Goal: Book appointment/travel/reservation

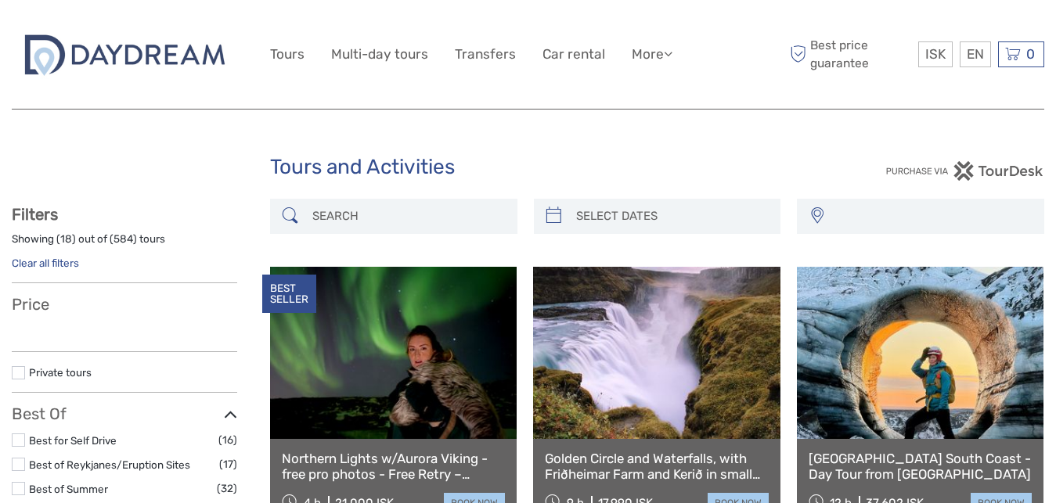
select select
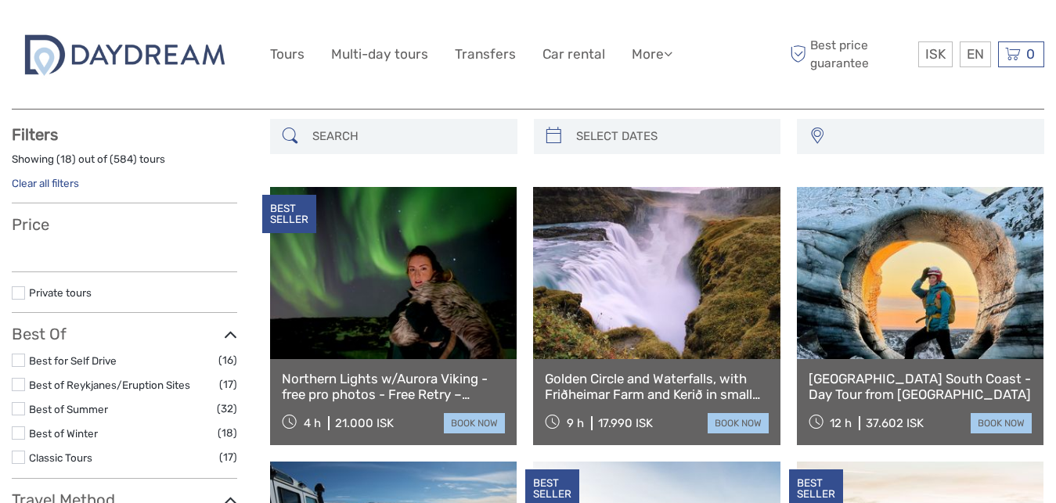
scroll to position [80, 0]
select select
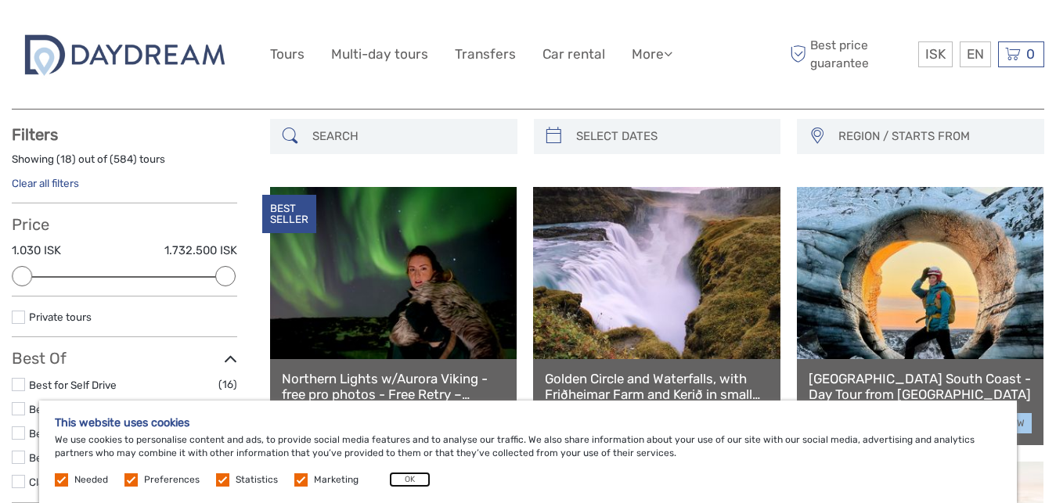
click at [405, 474] on button "OK" at bounding box center [409, 480] width 41 height 16
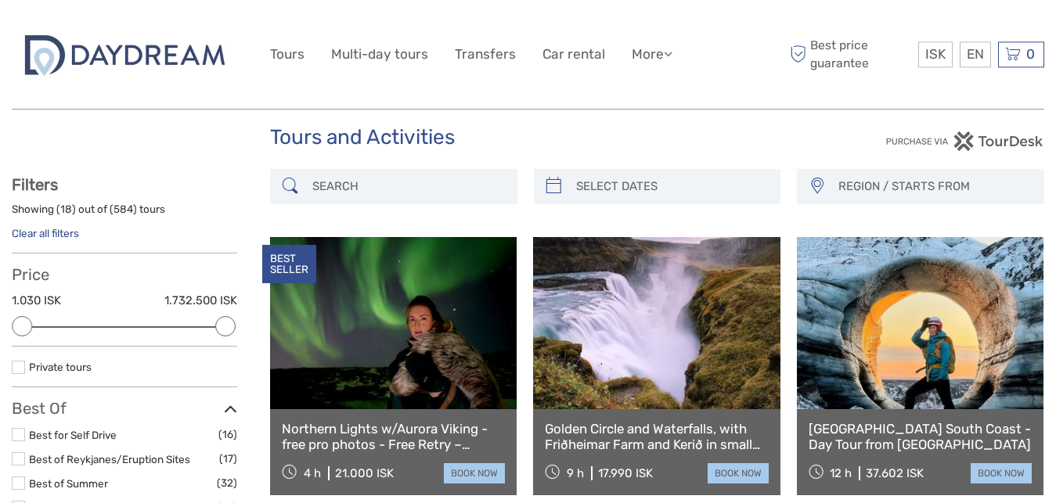
scroll to position [0, 0]
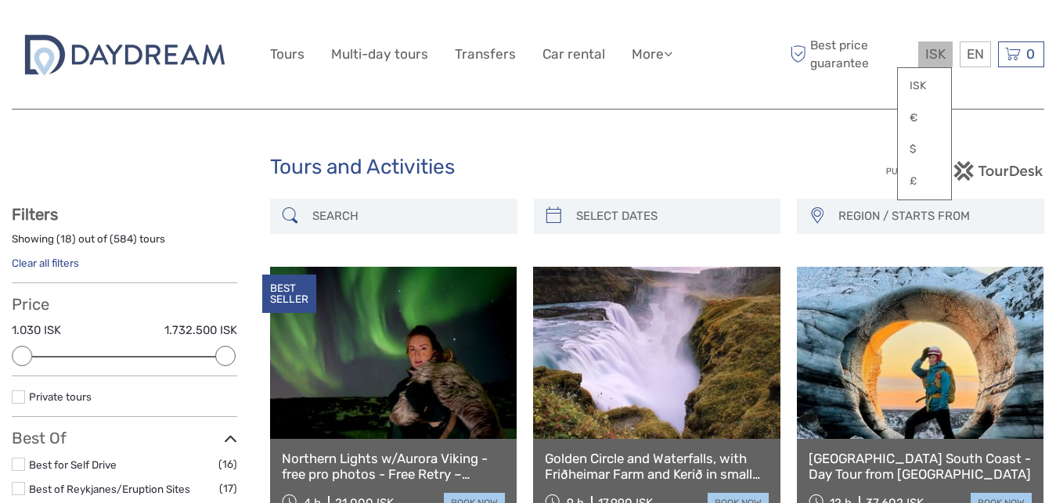
click at [943, 51] on span "ISK" at bounding box center [935, 54] width 20 height 16
click at [913, 115] on link "€" at bounding box center [924, 118] width 53 height 28
click at [917, 113] on link "€" at bounding box center [924, 118] width 53 height 28
click at [756, 95] on div "€ ISK € $ £ EN English Español Deutsch Tours Multi-day tours Transfers Car rent…" at bounding box center [528, 54] width 517 height 85
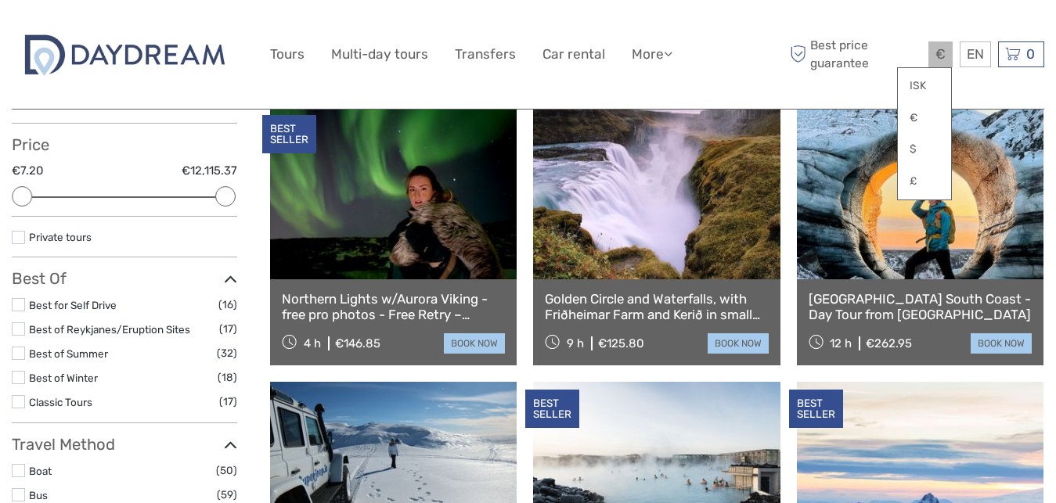
click at [932, 51] on div "€ ISK € $ £" at bounding box center [940, 54] width 24 height 26
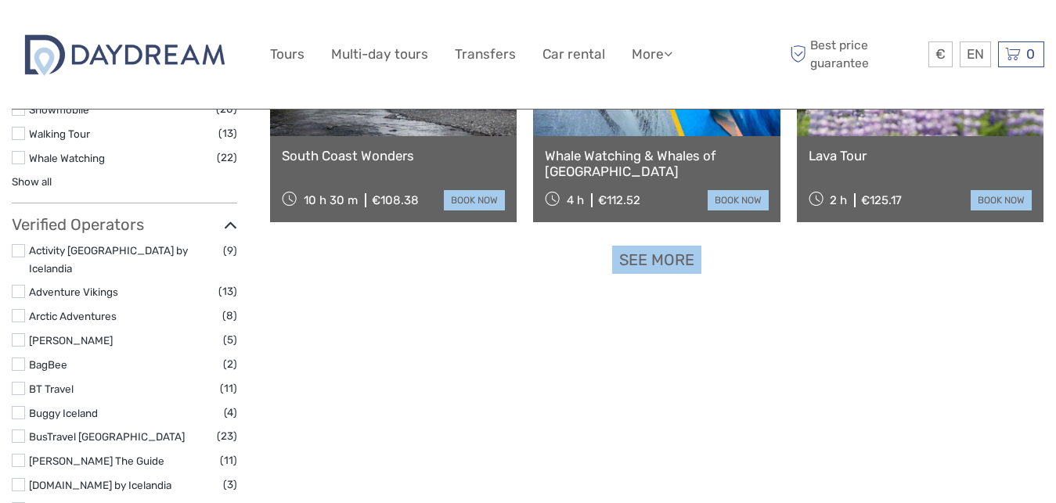
scroll to position [1357, 0]
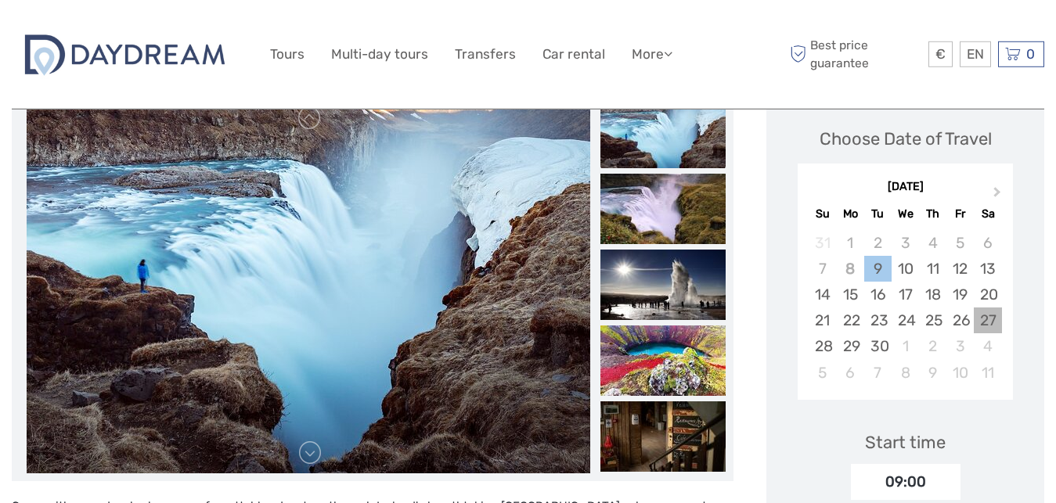
scroll to position [240, 0]
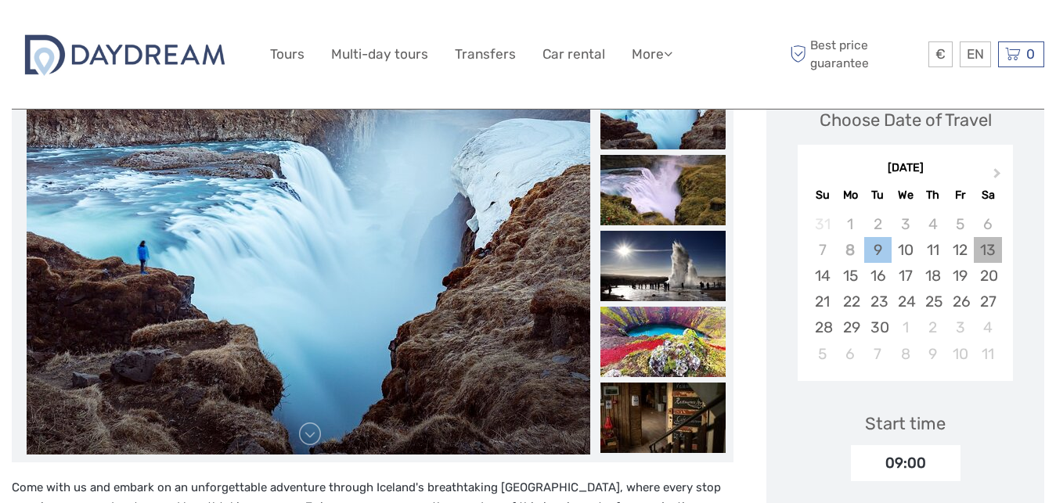
click at [988, 252] on div "13" at bounding box center [987, 250] width 27 height 26
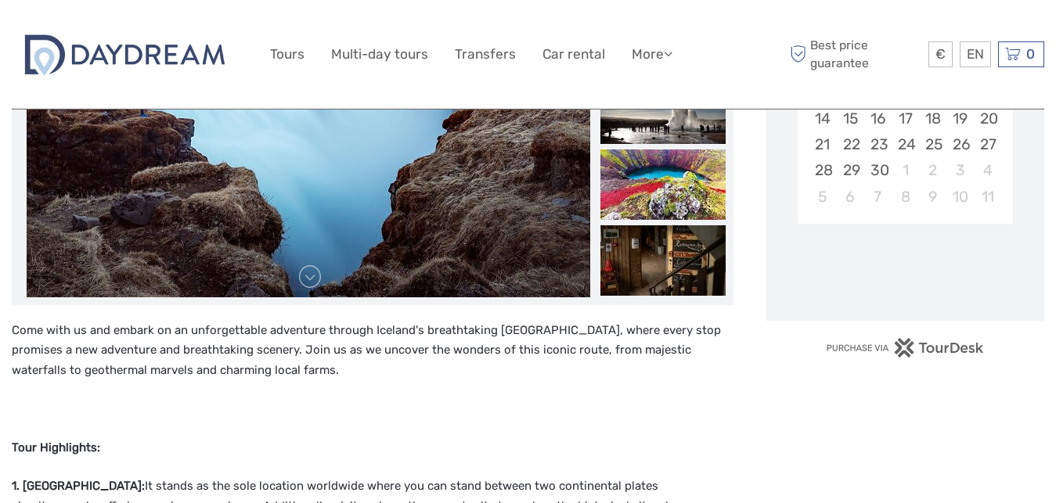
scroll to position [399, 0]
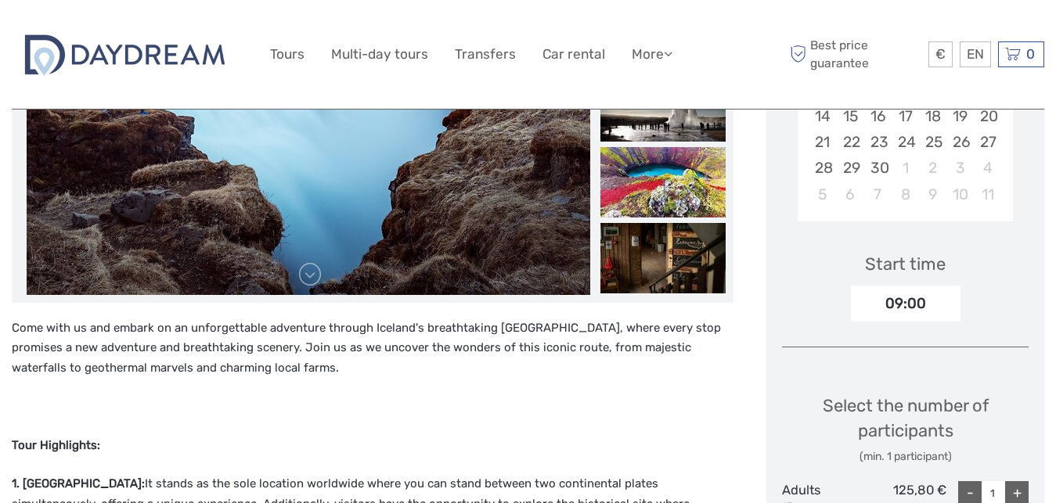
click at [930, 298] on div "09:00" at bounding box center [906, 304] width 110 height 36
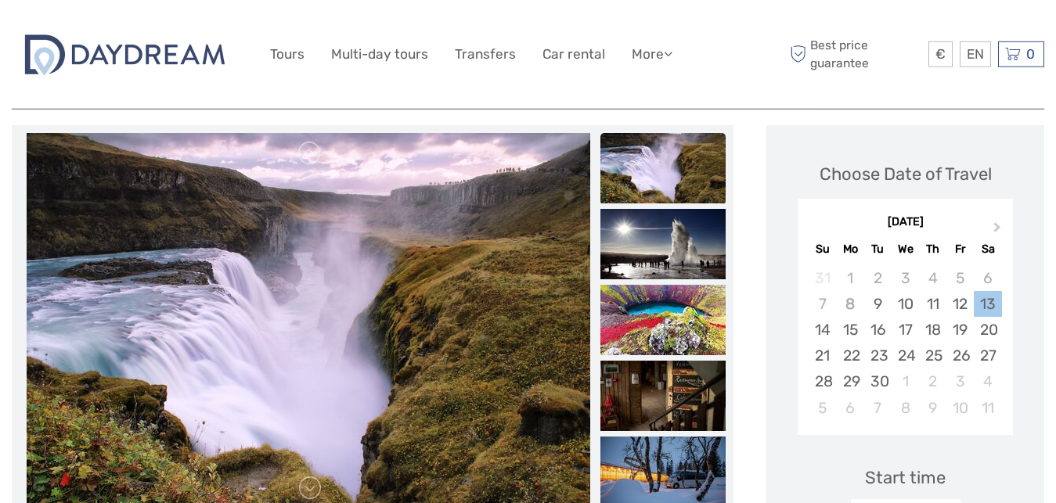
scroll to position [160, 0]
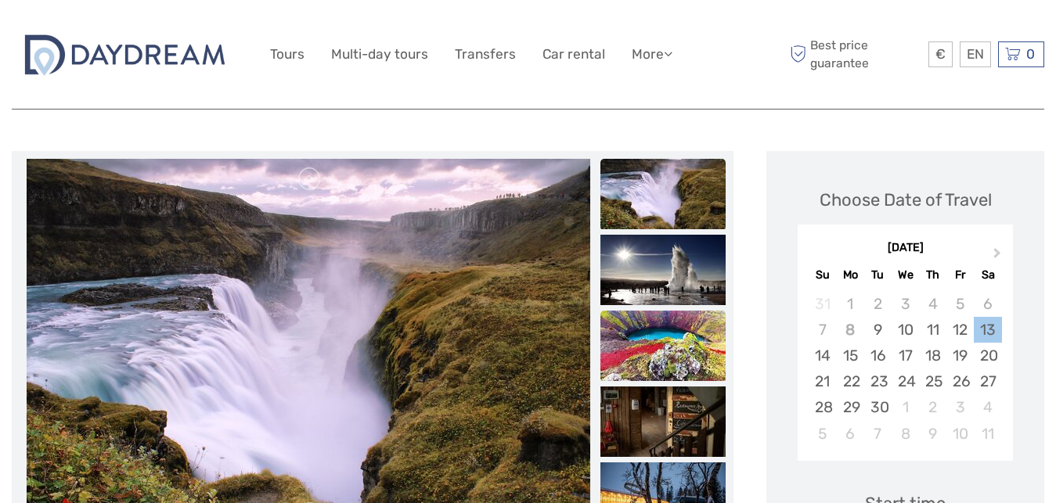
click at [660, 351] on img at bounding box center [662, 346] width 125 height 70
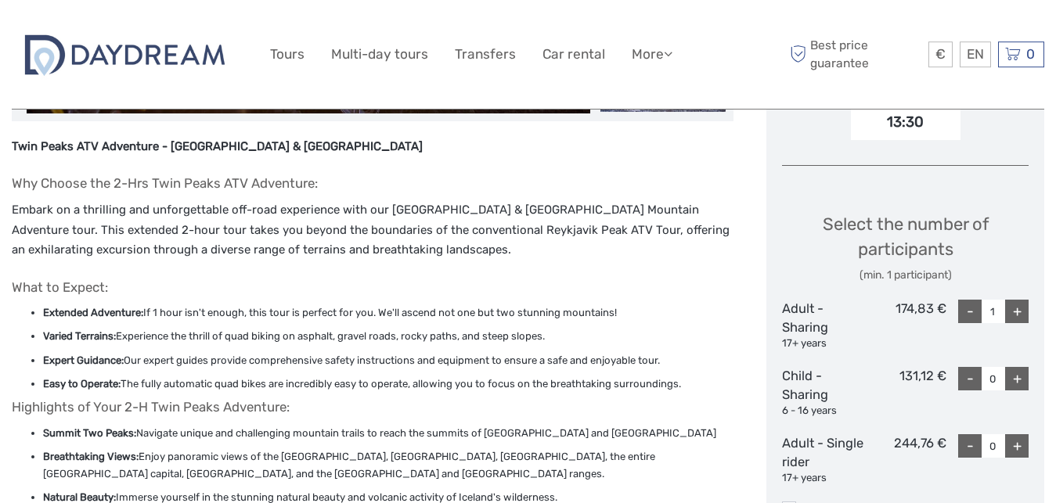
scroll to position [719, 0]
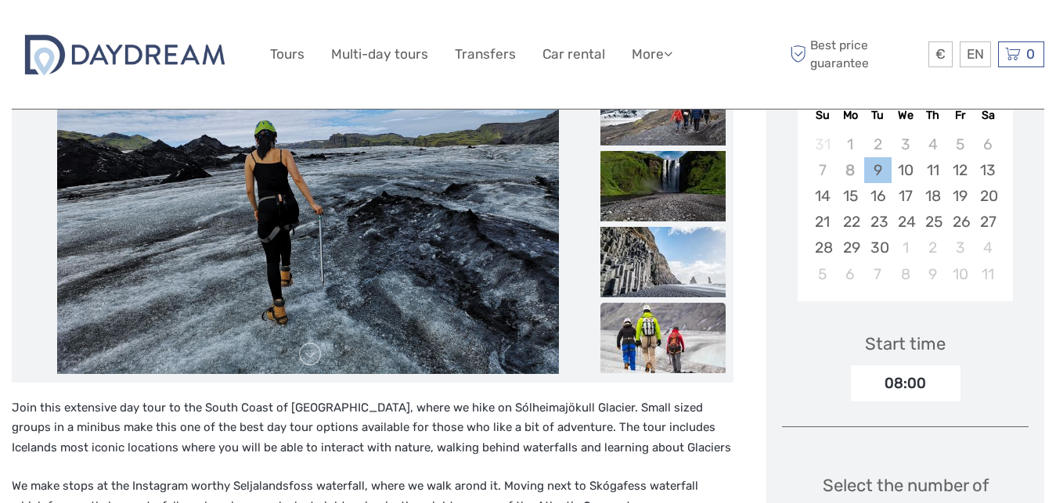
scroll to position [559, 0]
